Goal: Information Seeking & Learning: Check status

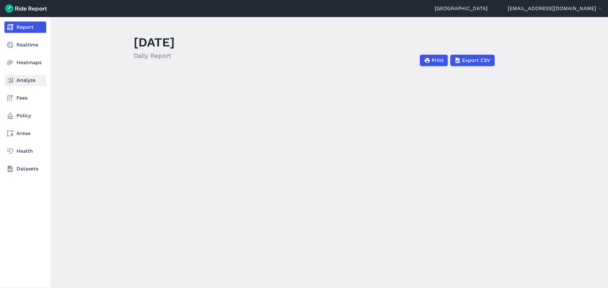
click at [13, 81] on use at bounding box center [10, 80] width 6 height 5
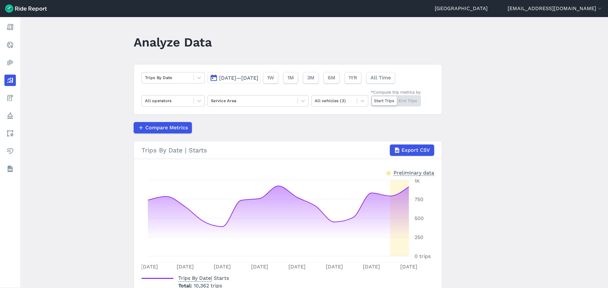
click at [250, 82] on button "[DATE]—[DATE]" at bounding box center [233, 77] width 53 height 11
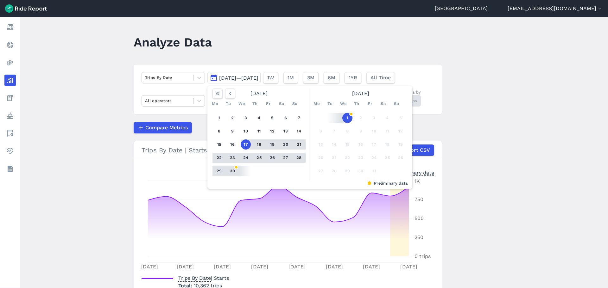
click at [250, 82] on button "[DATE]—[DATE]" at bounding box center [233, 77] width 53 height 11
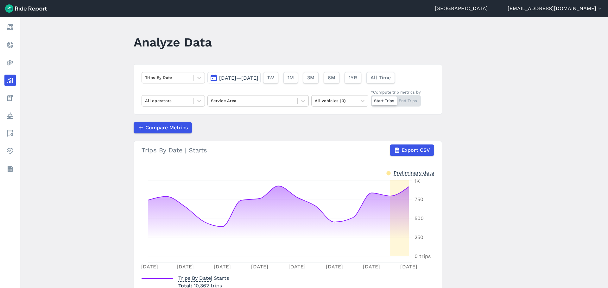
click at [93, 115] on main "Analyze Data Trips By Date [DATE]—[DATE] 1W 1M 3M 6M 1YR All Time All operators…" at bounding box center [314, 152] width 588 height 271
